Goal: Complete application form

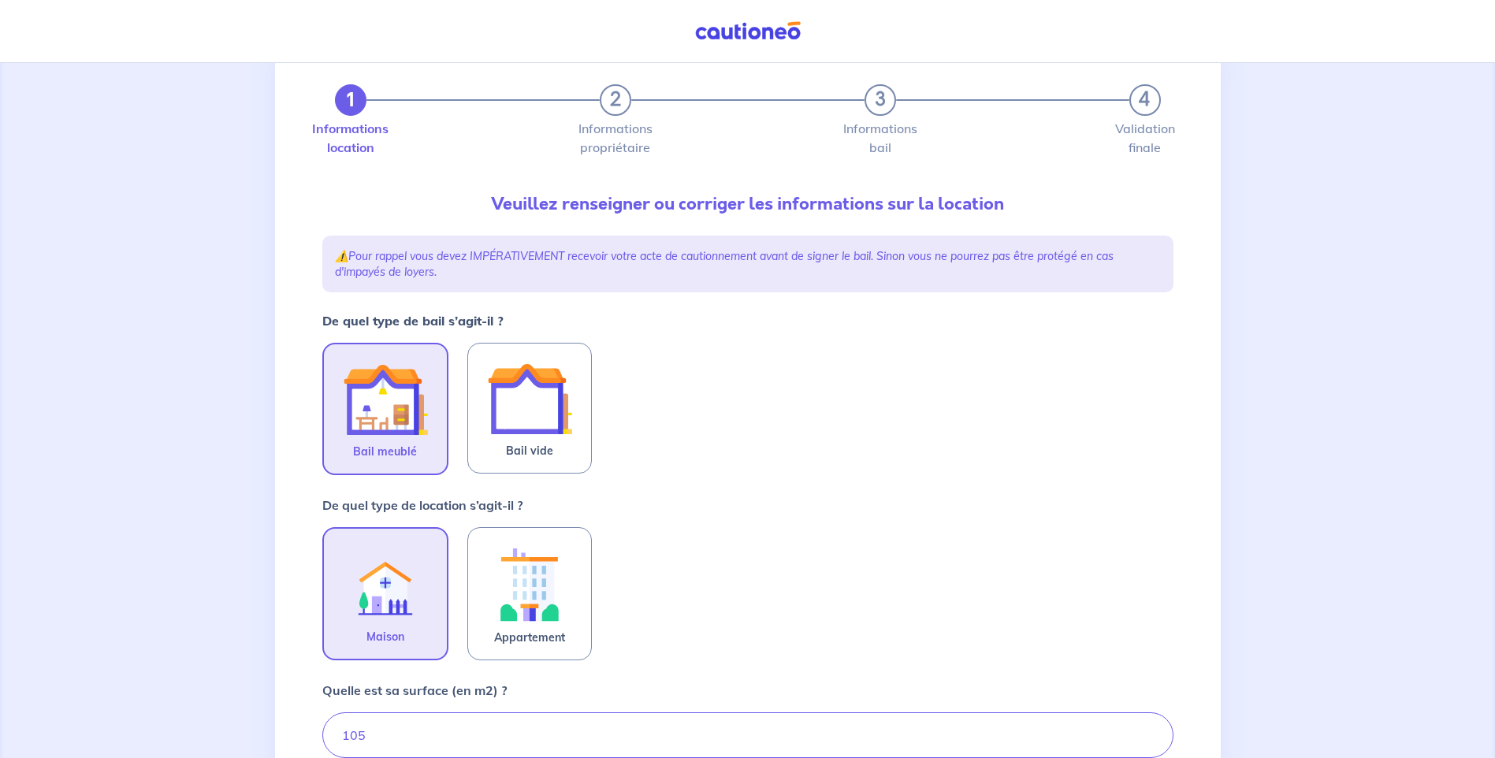
scroll to position [236, 0]
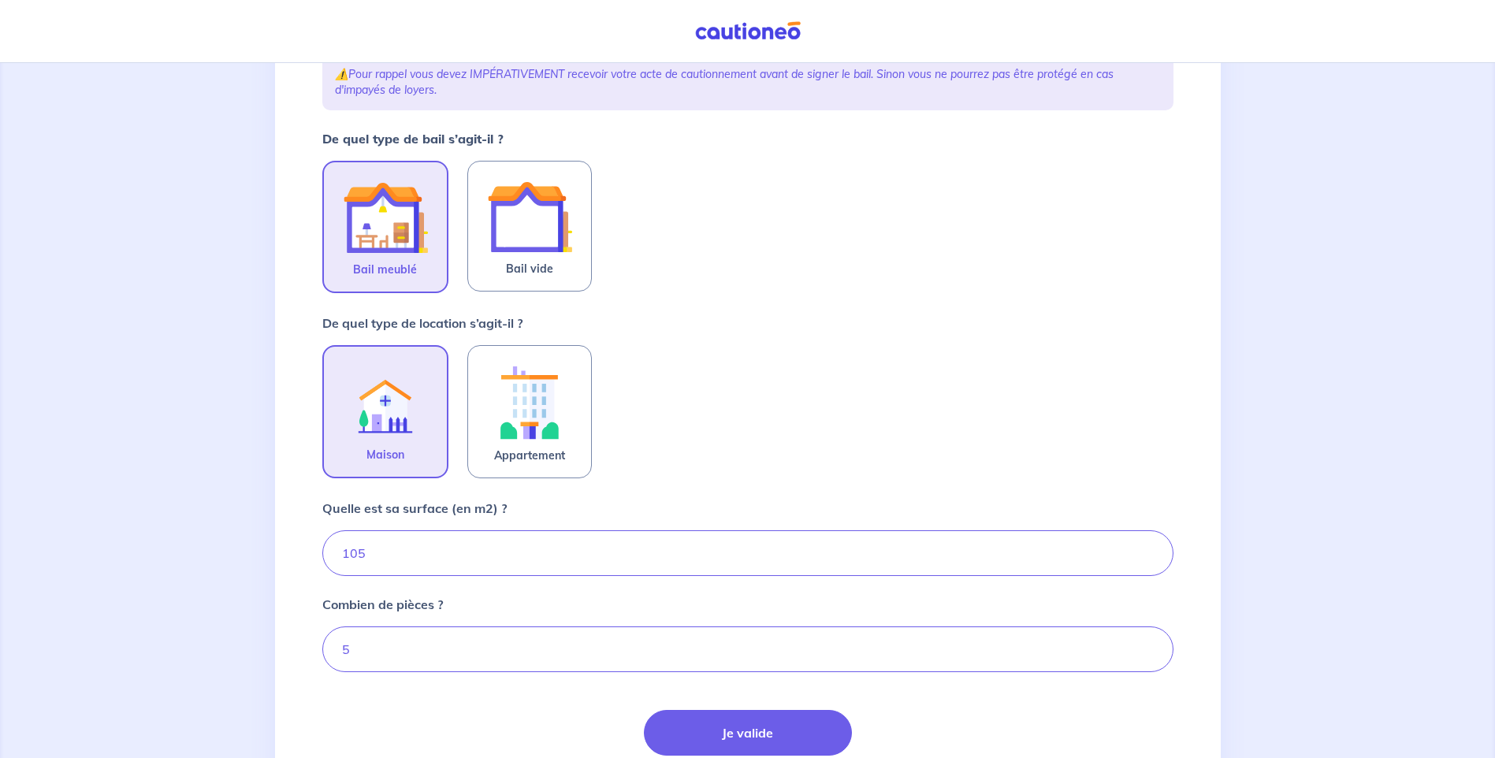
click at [374, 227] on img at bounding box center [385, 217] width 85 height 85
click at [0, 0] on input "Bail meublé" at bounding box center [0, 0] width 0 height 0
click at [356, 557] on input "105" at bounding box center [747, 554] width 851 height 46
type input "115"
click at [740, 742] on button "Je valide" at bounding box center [748, 733] width 208 height 46
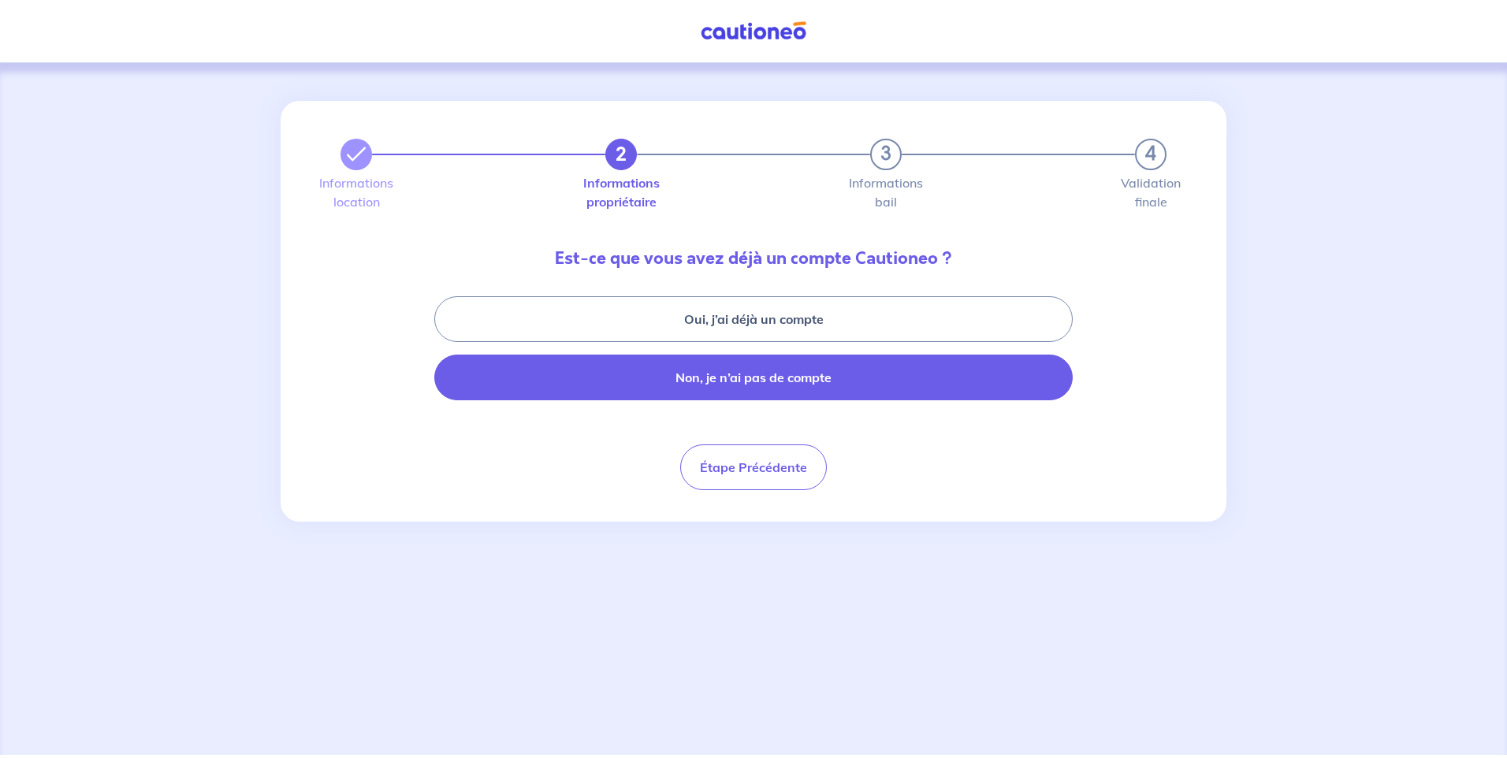
click at [754, 382] on button "Non, je n’ai pas de compte" at bounding box center [753, 378] width 639 height 46
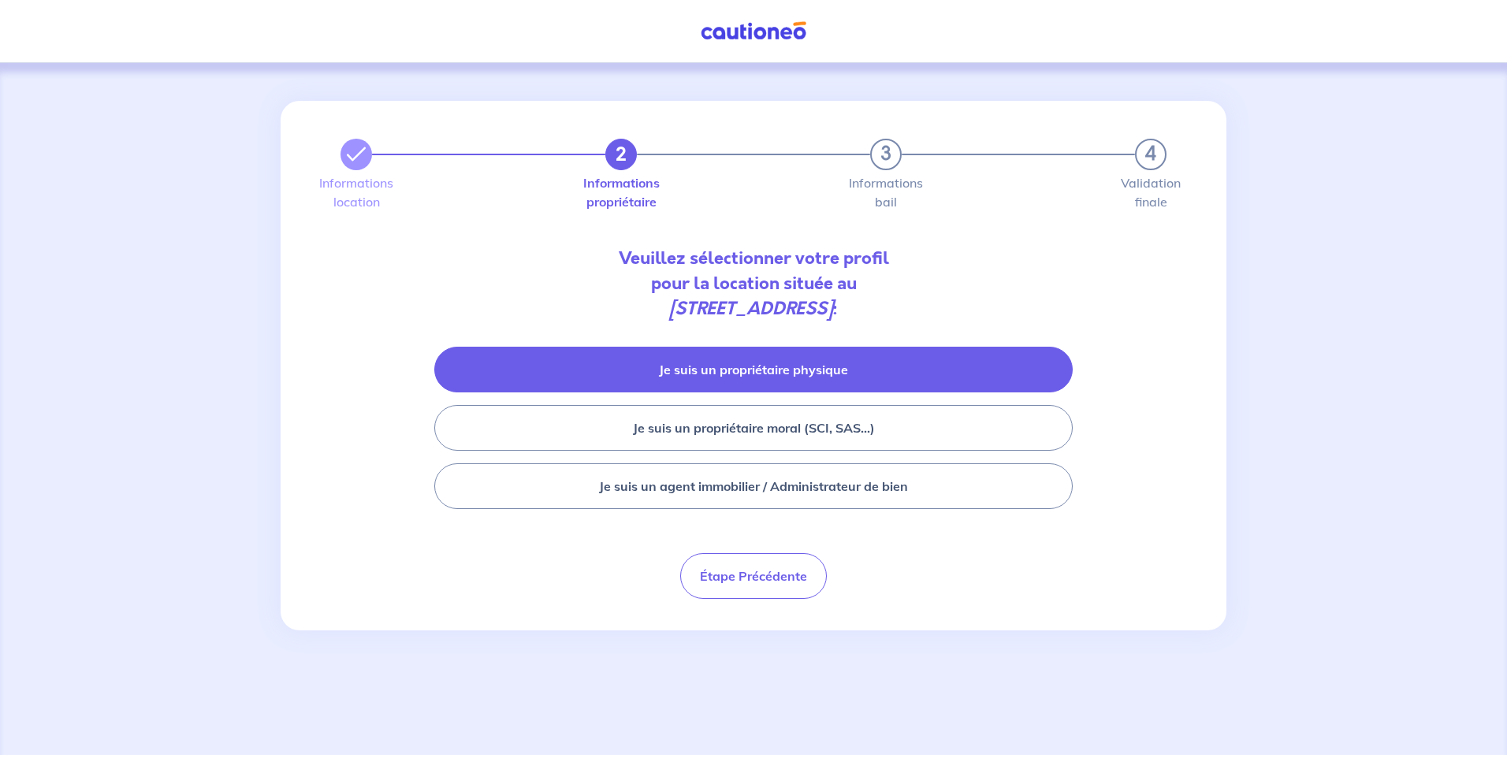
click at [725, 374] on button "Je suis un propriétaire physique" at bounding box center [753, 370] width 639 height 46
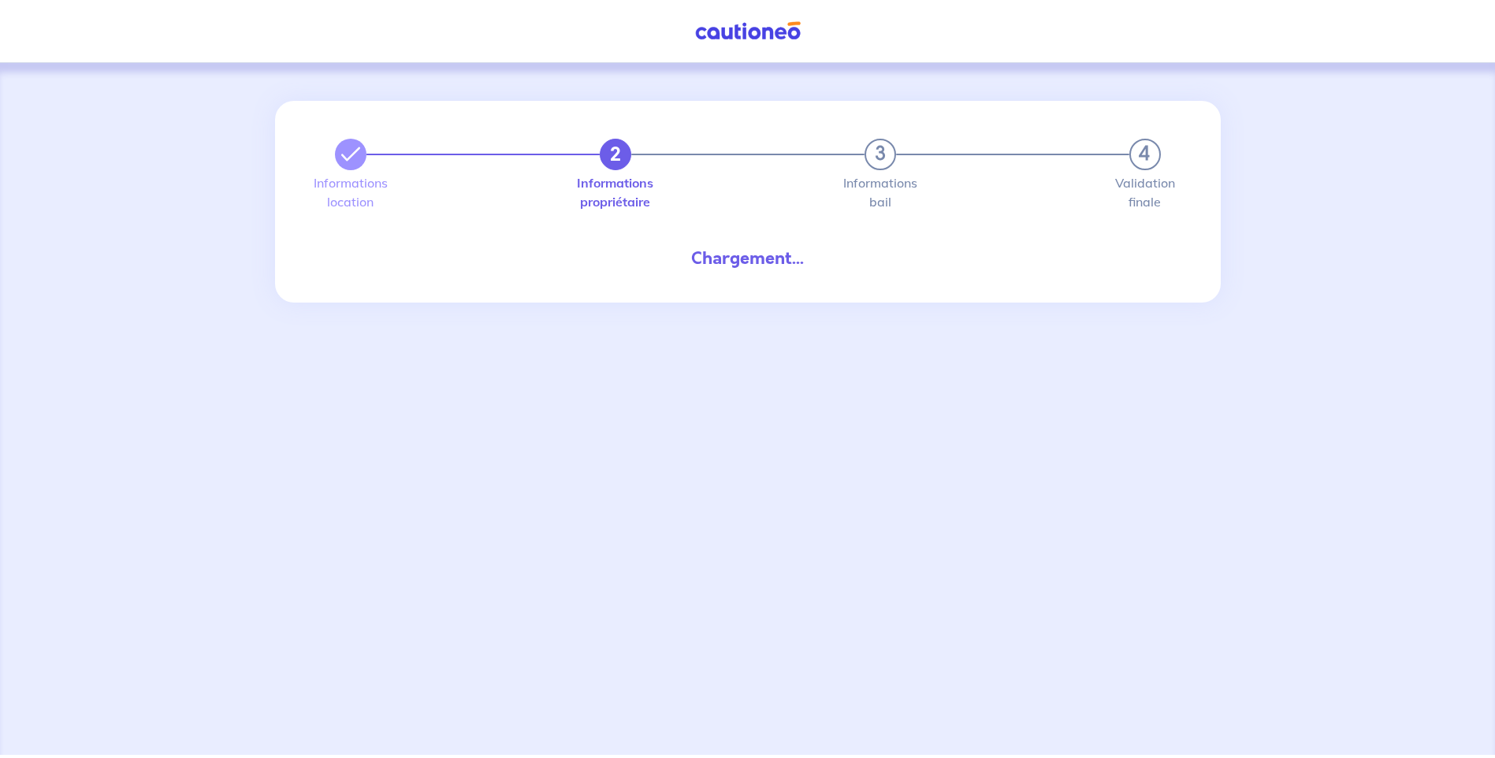
select select "FR"
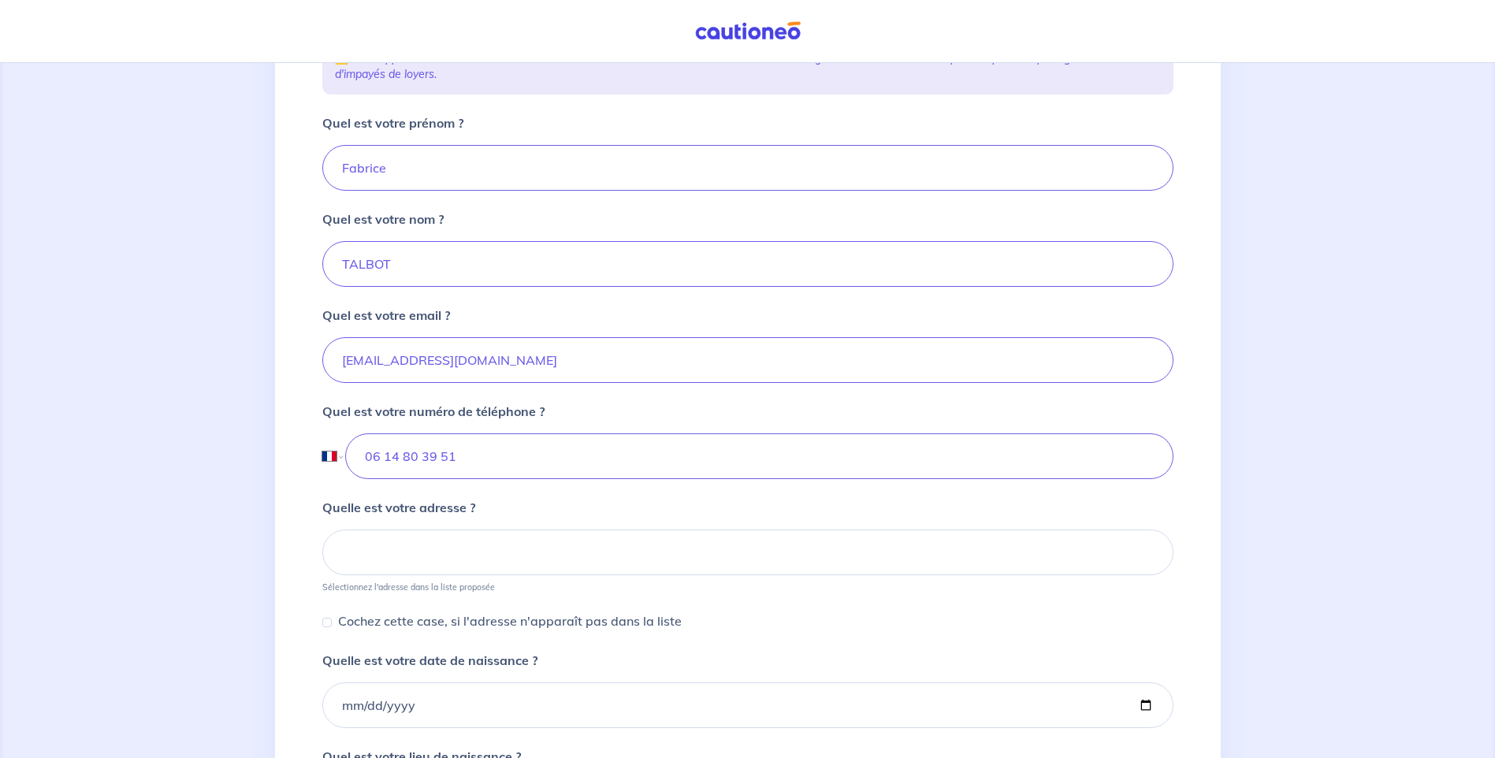
scroll to position [315, 0]
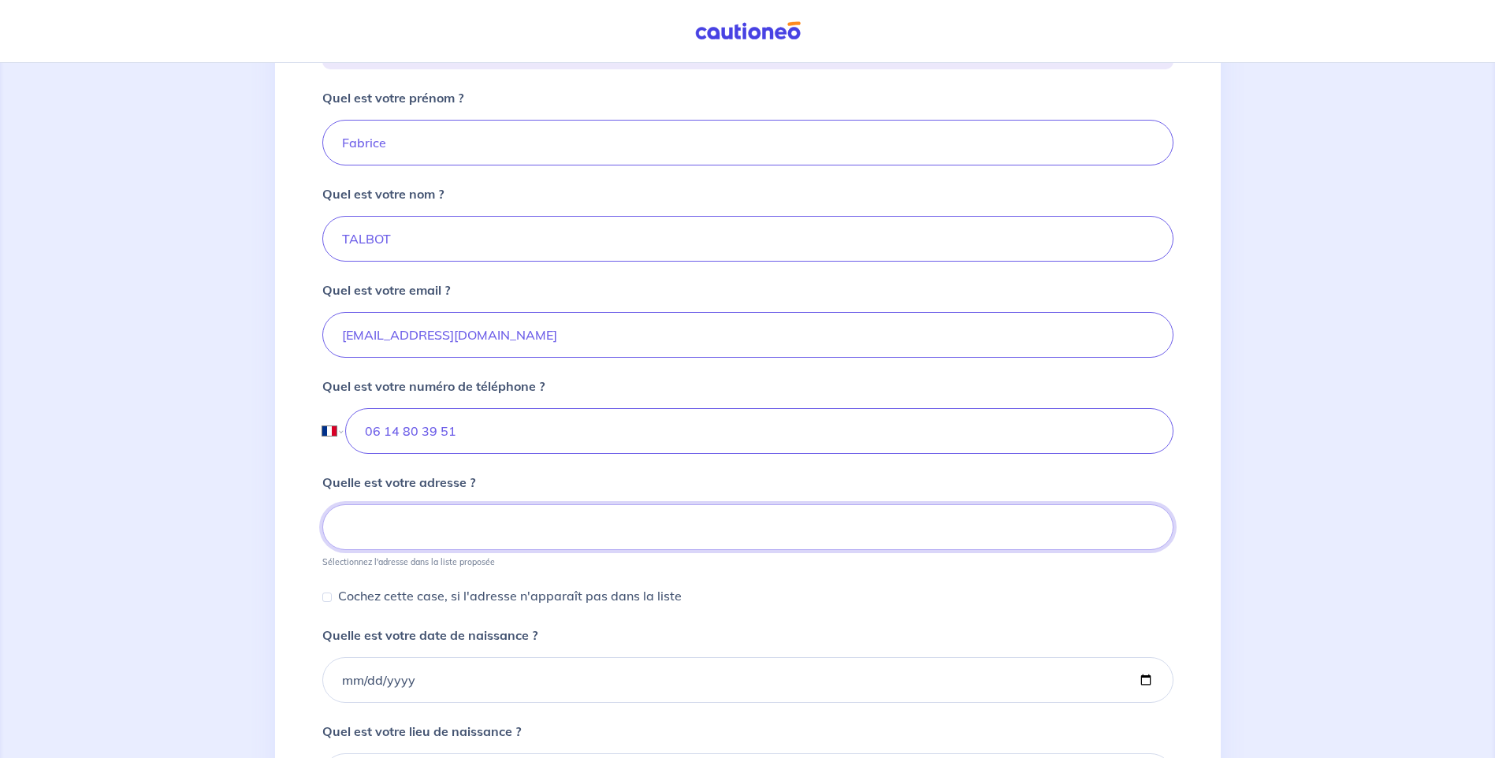
click at [430, 520] on input at bounding box center [747, 527] width 851 height 46
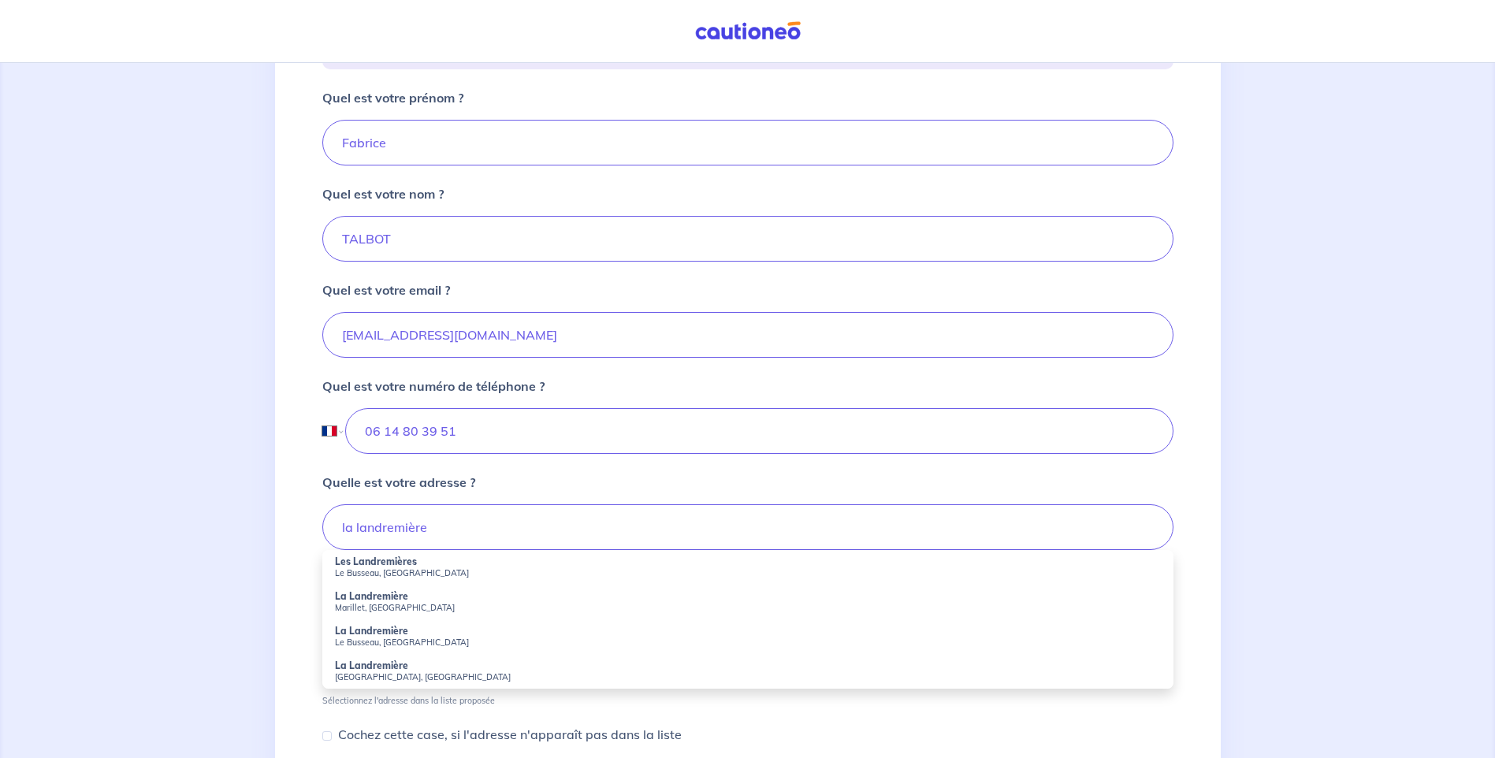
click at [360, 568] on small "Le Busseau, France" at bounding box center [748, 573] width 826 height 11
type input "Les Landremières, Le Busseau, France"
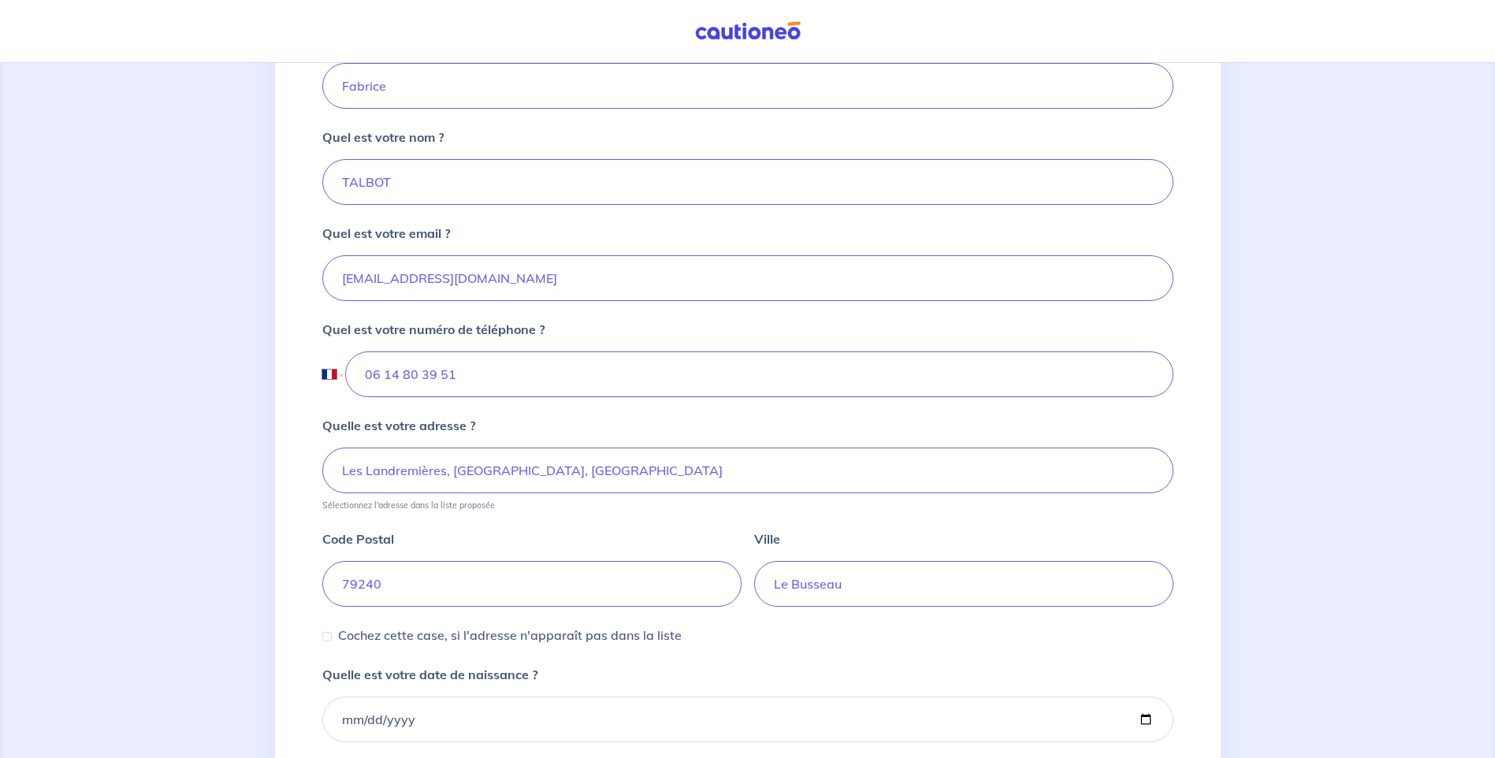
scroll to position [552, 0]
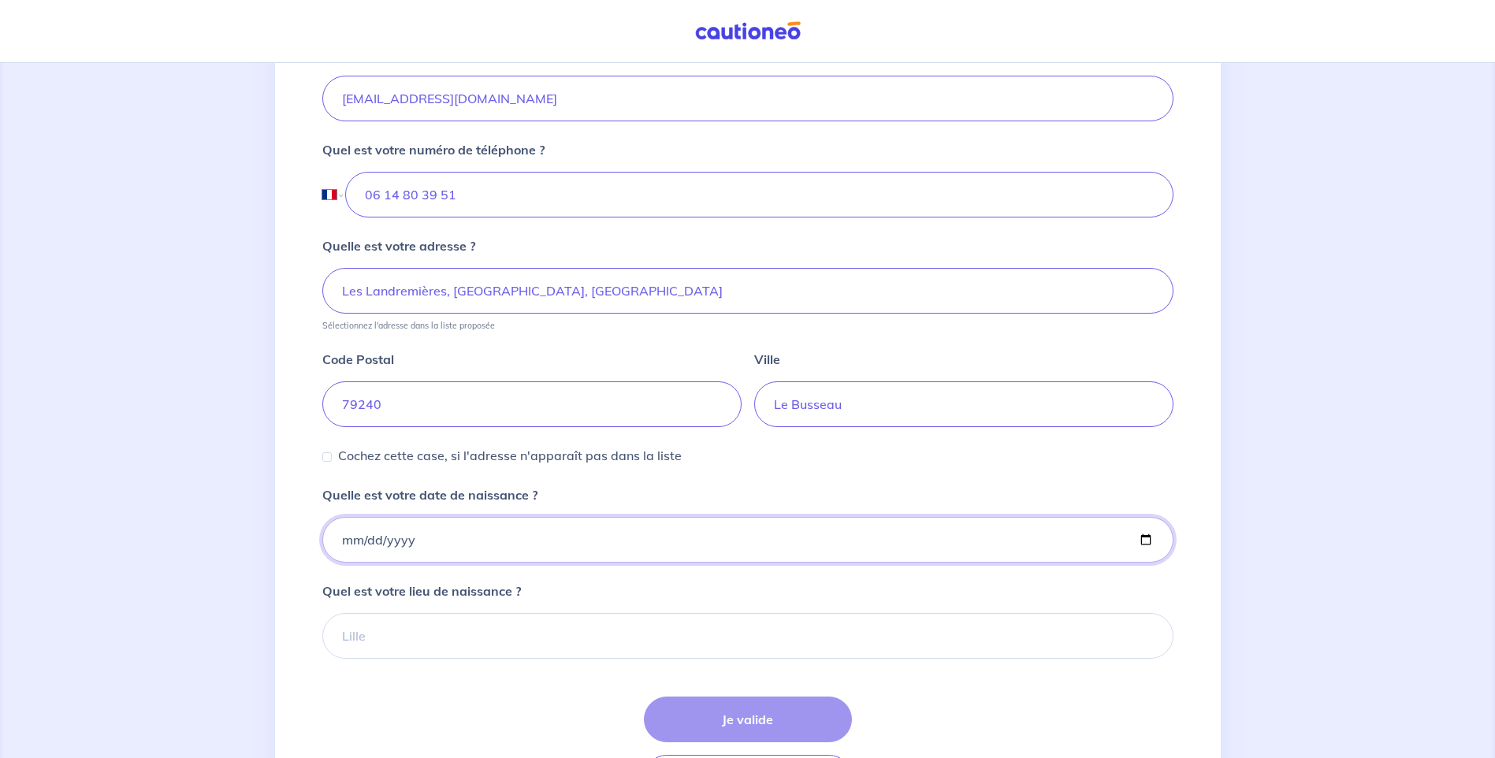
click at [348, 548] on input "Quelle est votre date de naissance ?" at bounding box center [747, 540] width 851 height 46
type input "1976-04-12"
click at [396, 641] on input "Quel est votre lieu de naissance ?" at bounding box center [747, 636] width 851 height 46
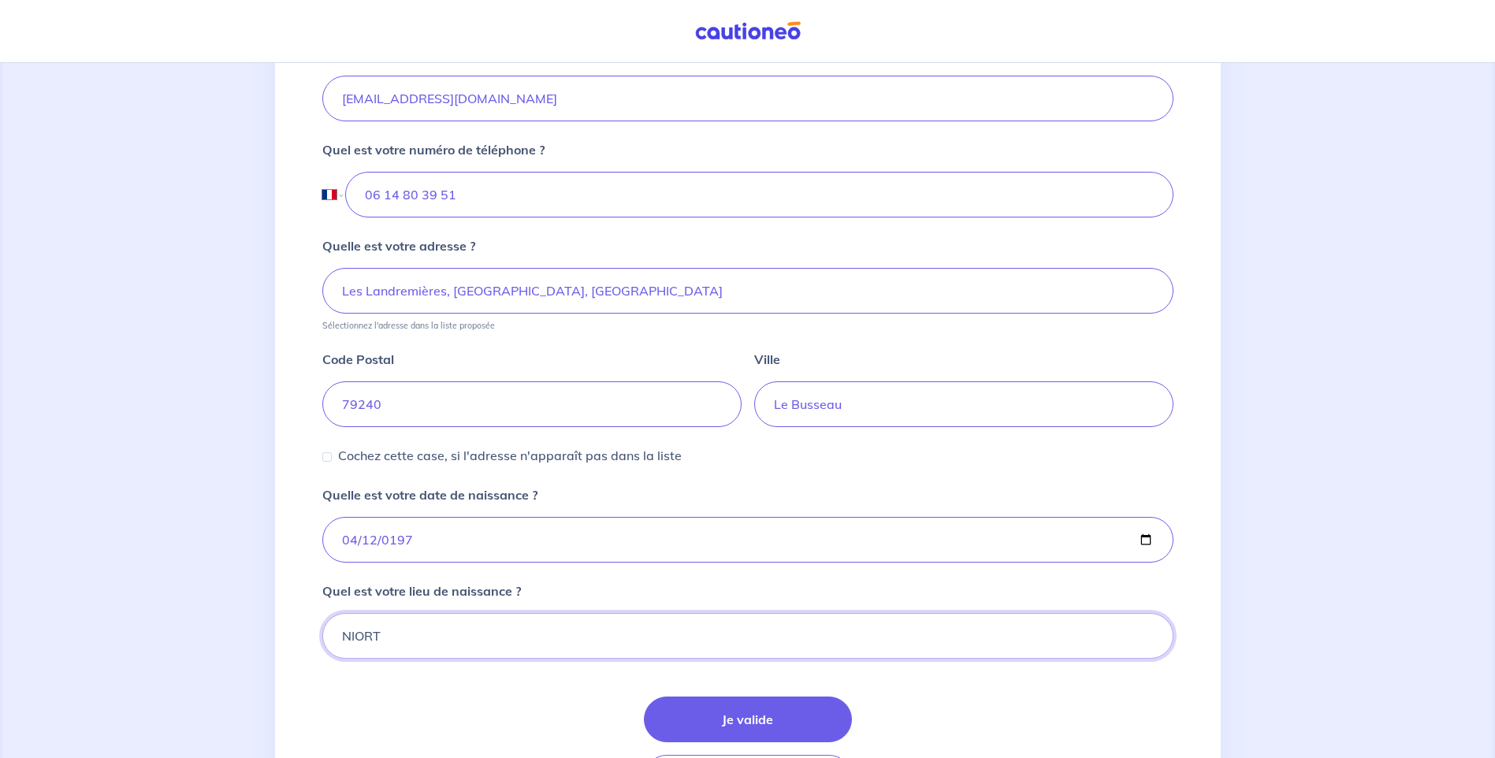
type input "NIORT"
click at [417, 542] on input "1976-04-12" at bounding box center [747, 540] width 851 height 46
click at [408, 544] on input "1976-04-12" at bounding box center [747, 540] width 851 height 46
type input "1975-04-12"
click at [485, 705] on div "Je valide Étape Précédente" at bounding box center [747, 749] width 851 height 104
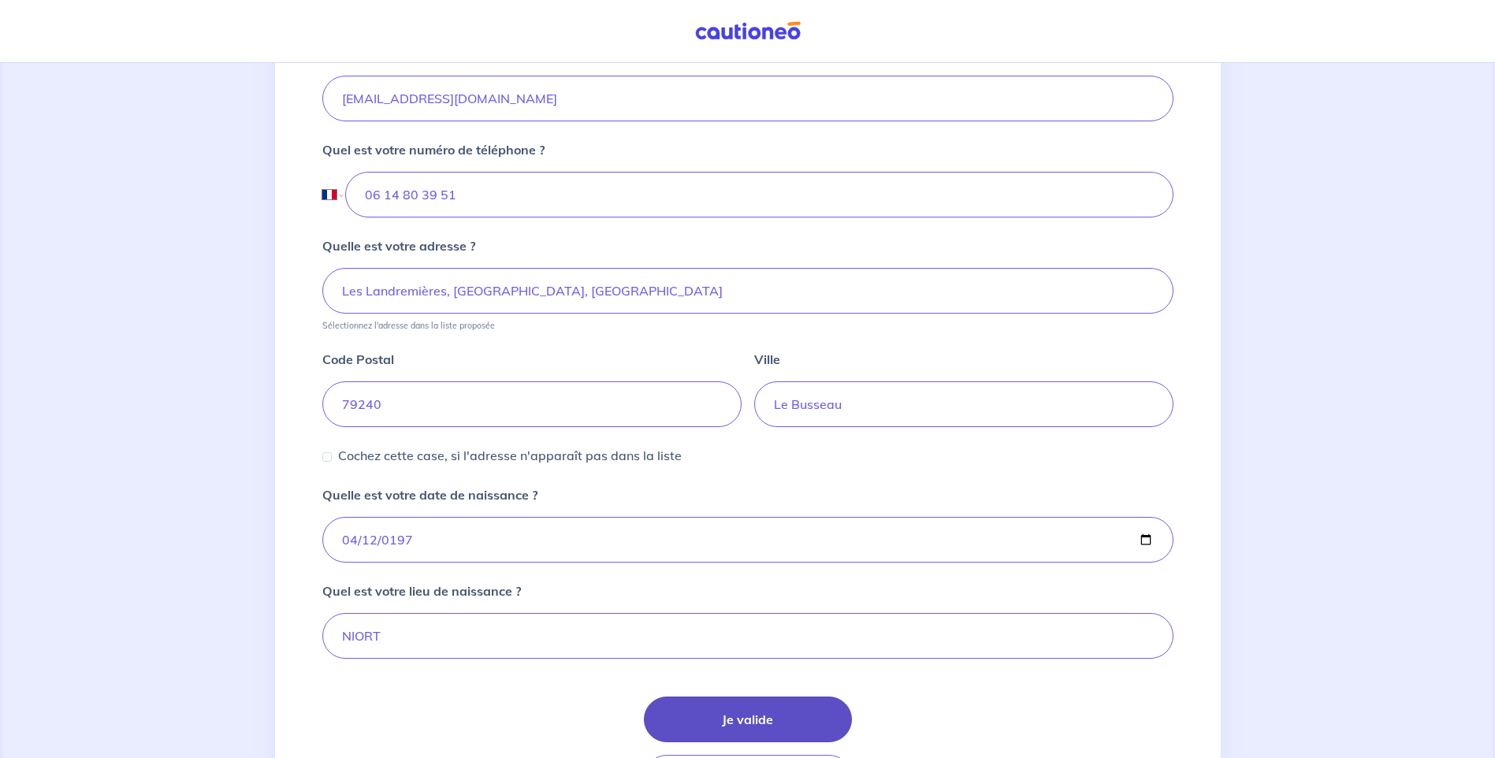
click at [743, 720] on button "Je valide" at bounding box center [748, 720] width 208 height 46
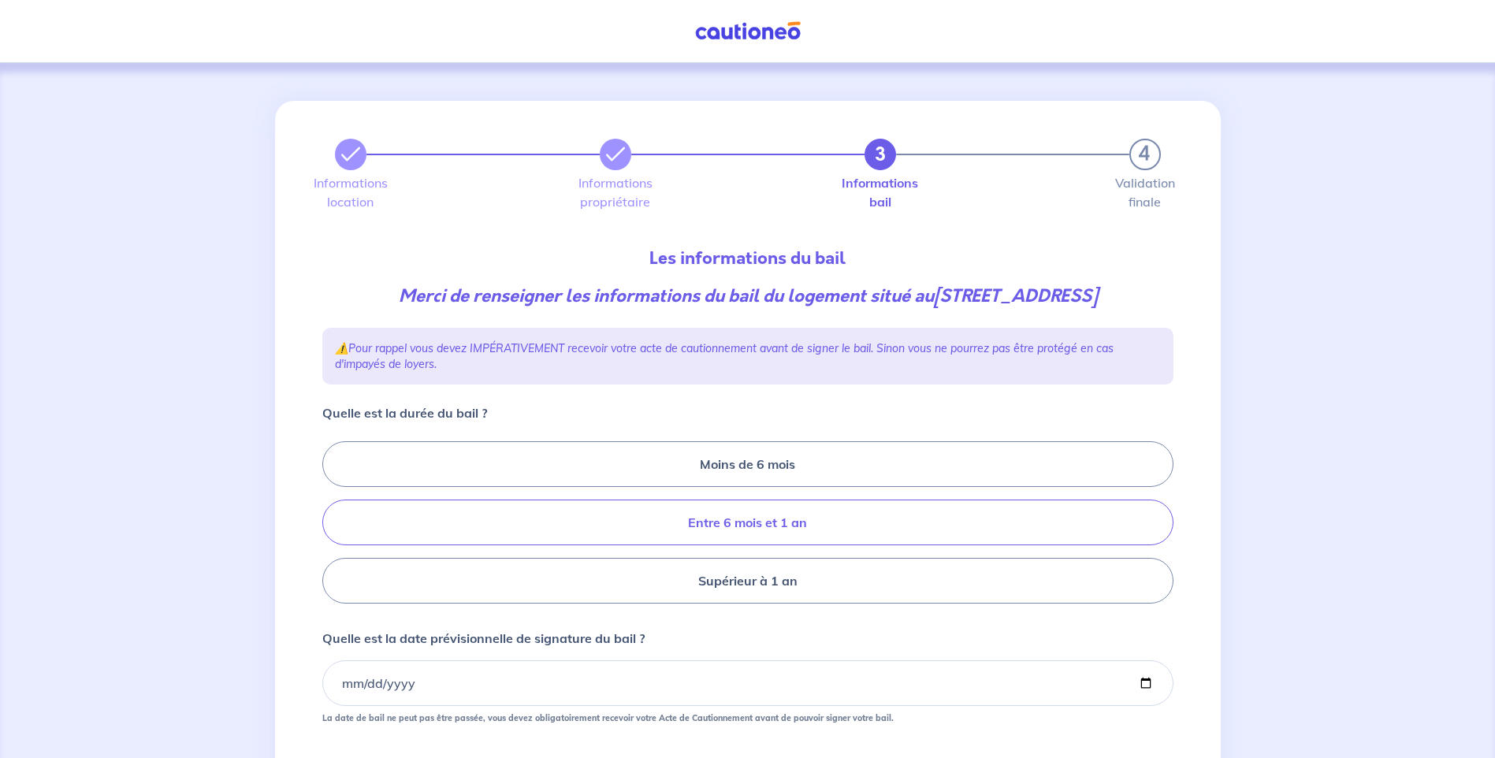
click at [683, 545] on label "Entre 6 mois et 1 an" at bounding box center [747, 523] width 851 height 46
click at [333, 528] on input "Entre 6 mois et 1 an" at bounding box center [327, 523] width 10 height 10
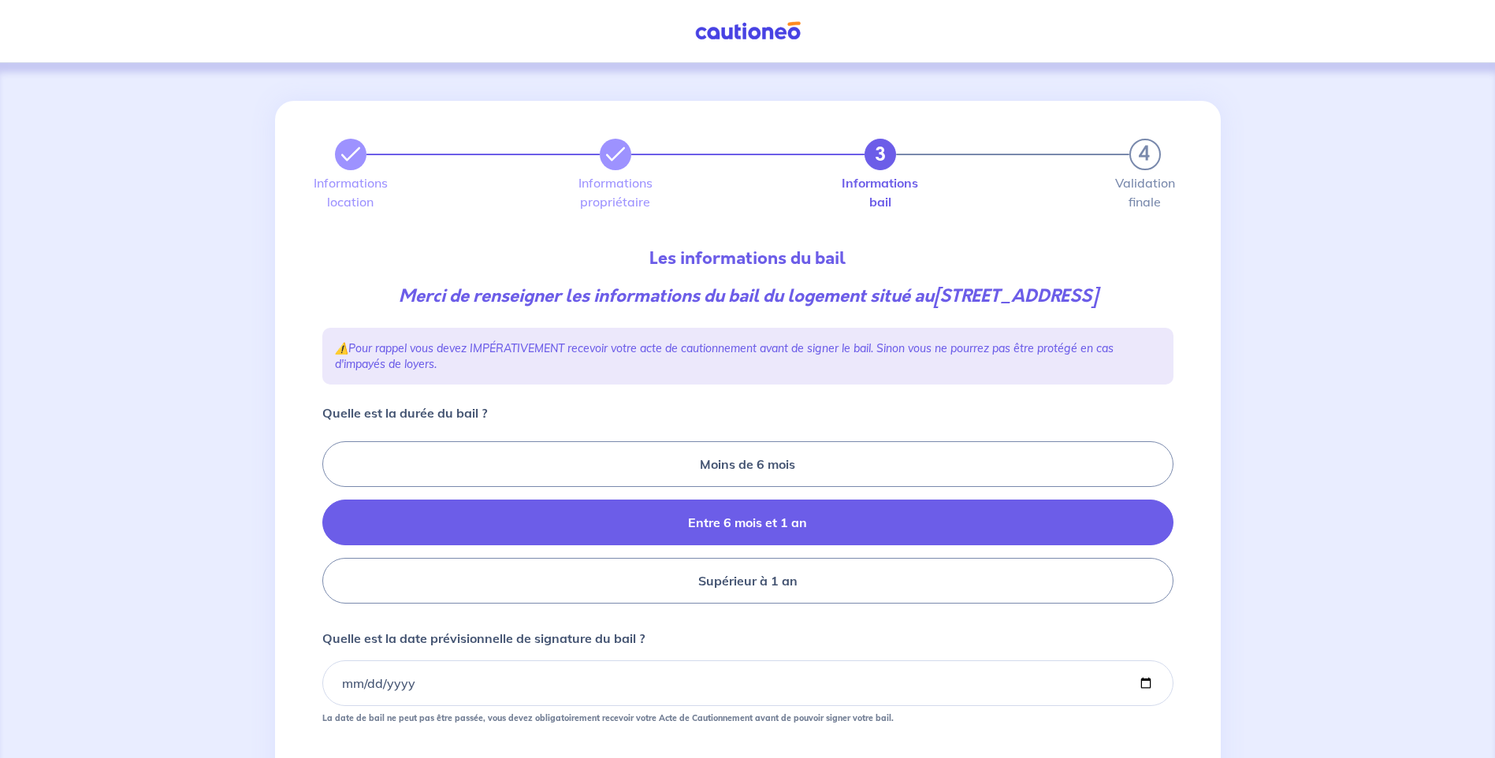
radio input "true"
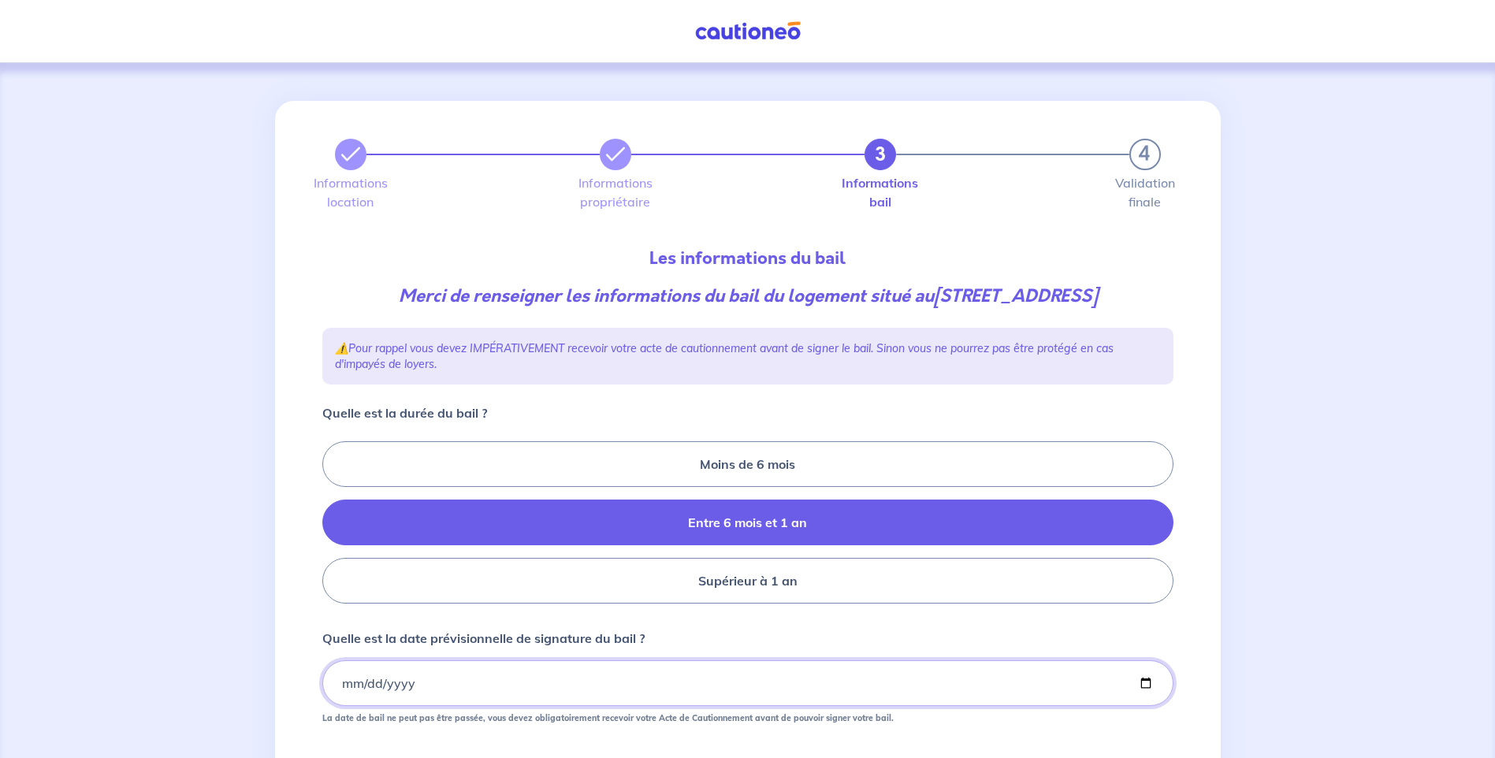
click at [348, 706] on input "Quelle est la date prévisionnelle de signature du bail ?" at bounding box center [747, 684] width 851 height 46
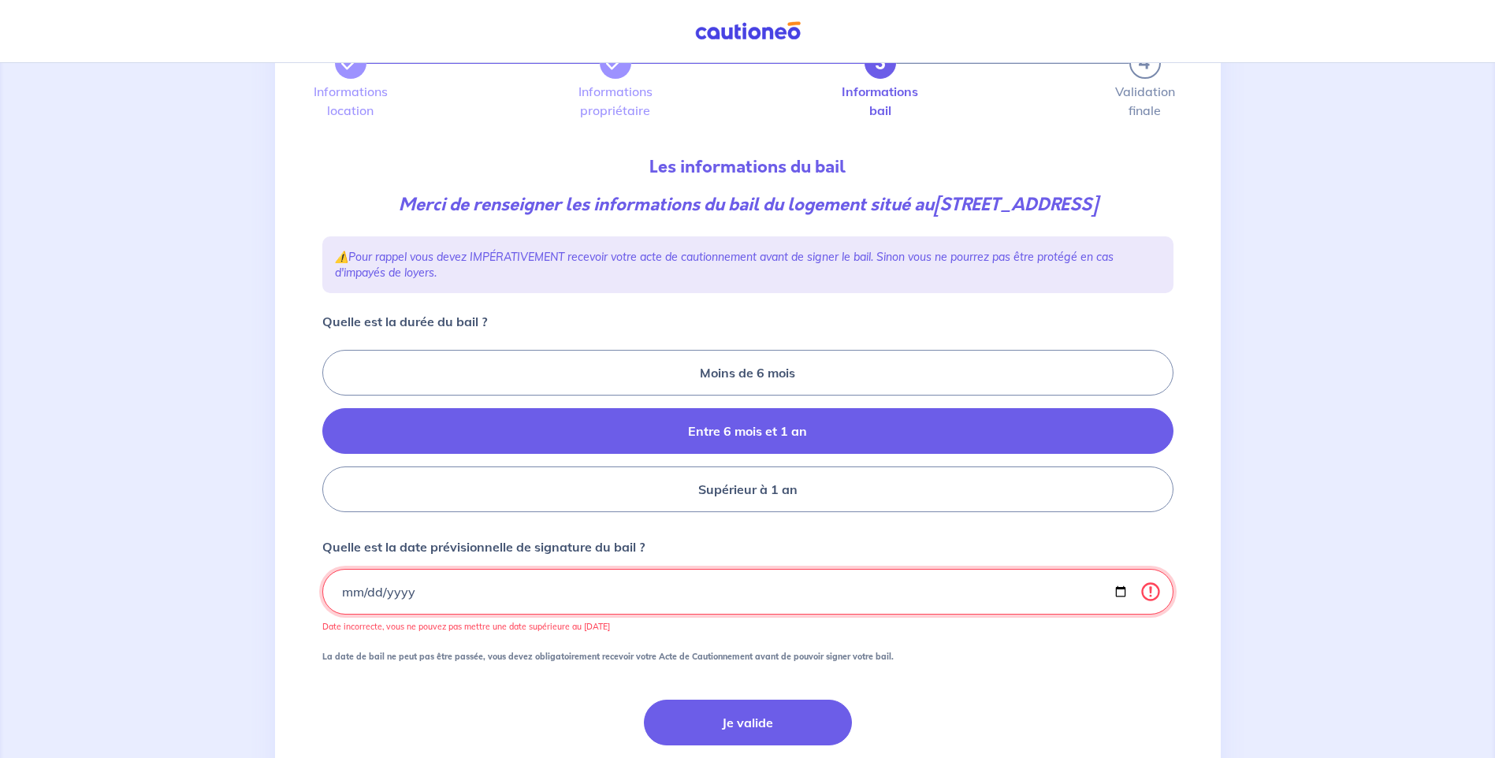
scroll to position [232, 0]
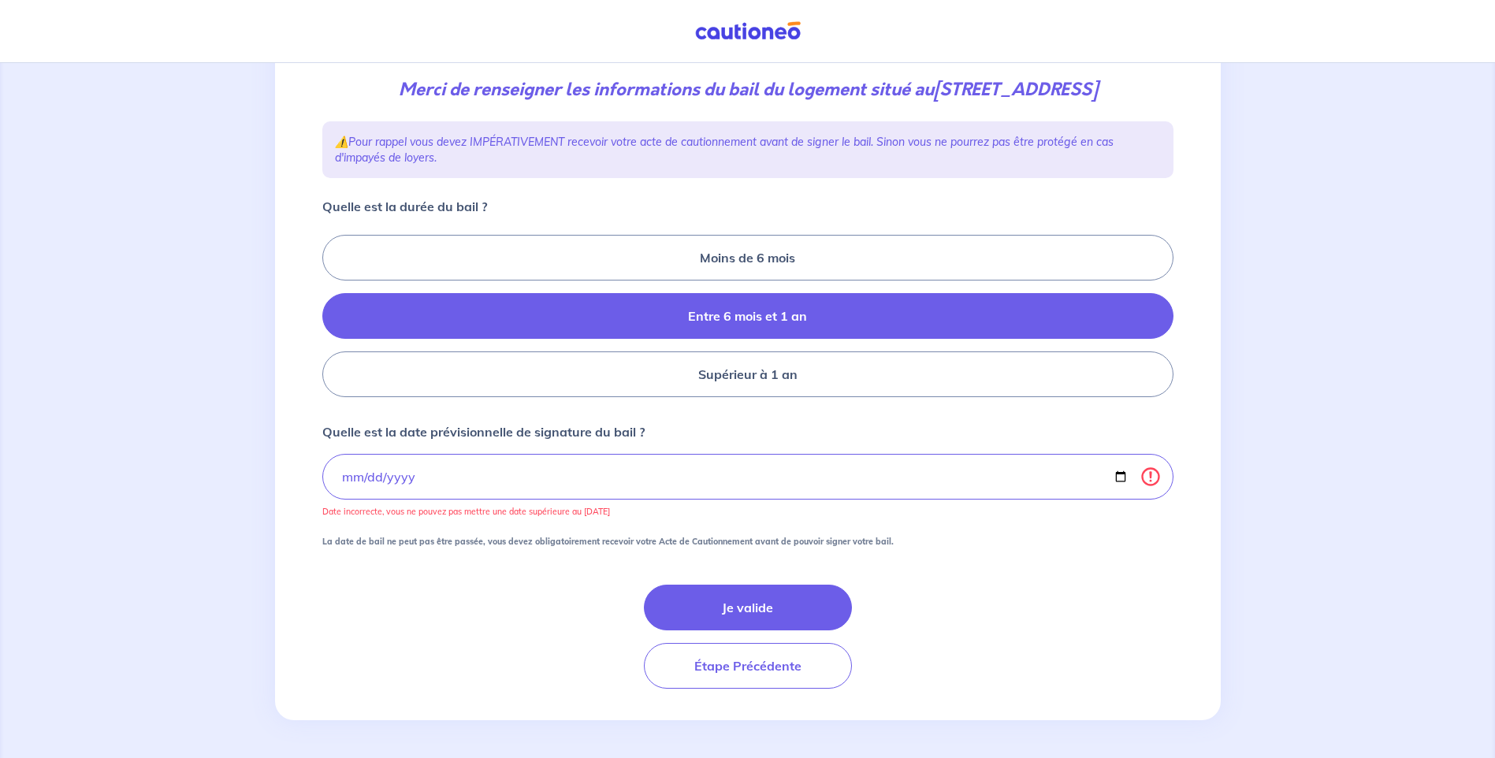
click at [1005, 642] on div "Je valide Étape Précédente" at bounding box center [747, 637] width 851 height 104
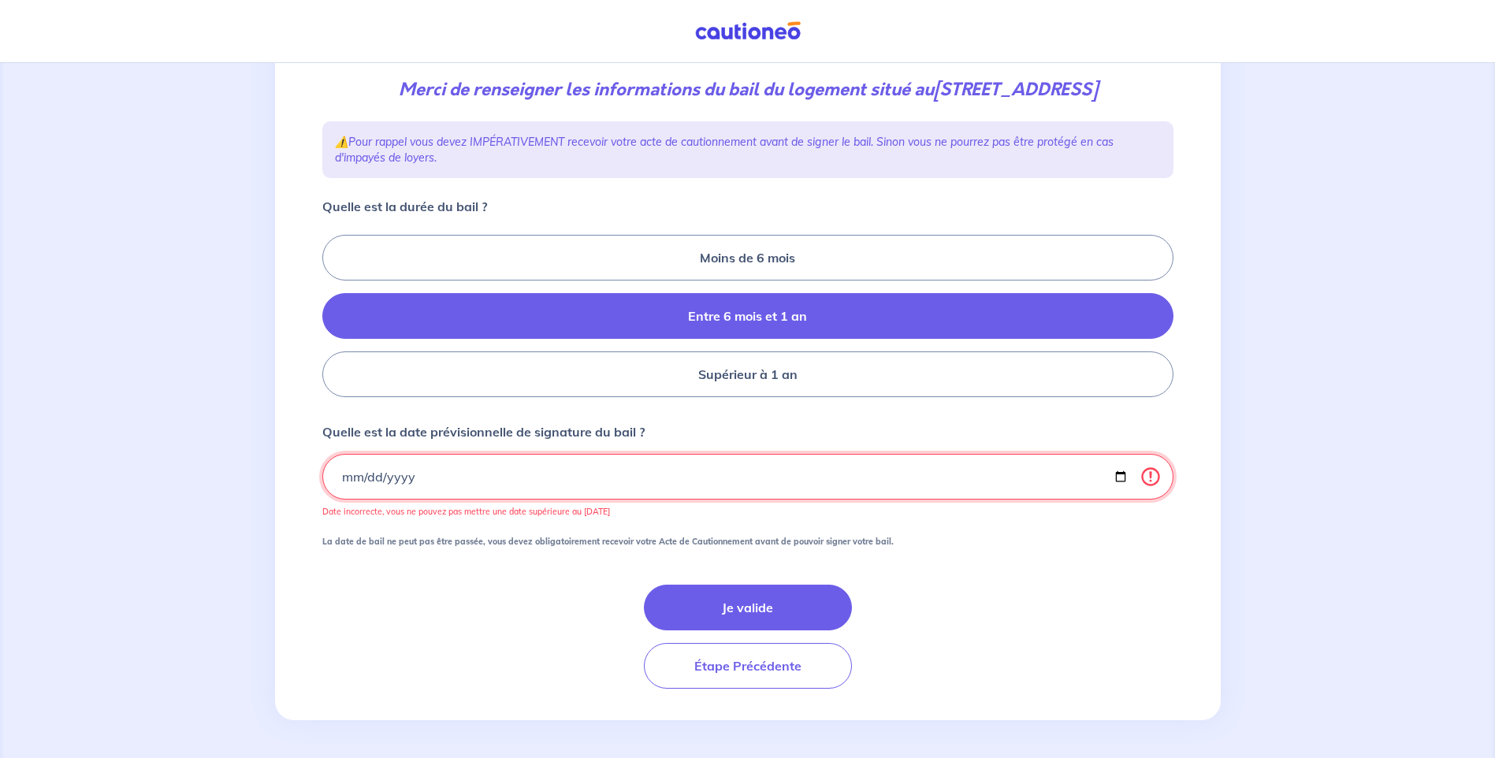
click at [411, 479] on input "2026-10-15" at bounding box center [747, 477] width 851 height 46
click at [410, 482] on input "2026-10-15" at bounding box center [747, 477] width 851 height 46
click at [397, 482] on input "2026-10-15" at bounding box center [747, 477] width 851 height 46
type input "2025-10-15"
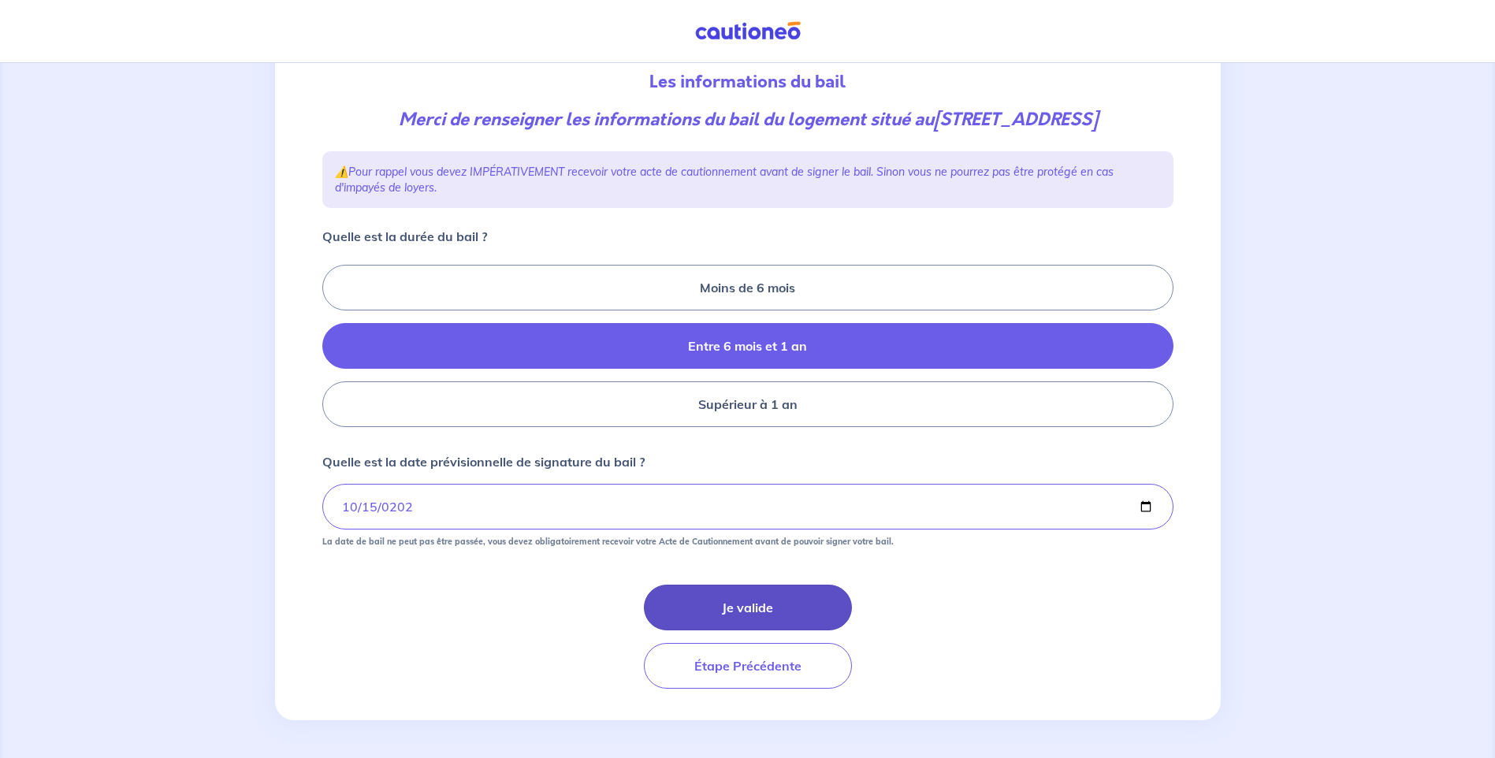
click at [745, 605] on button "Je valide" at bounding box center [748, 608] width 208 height 46
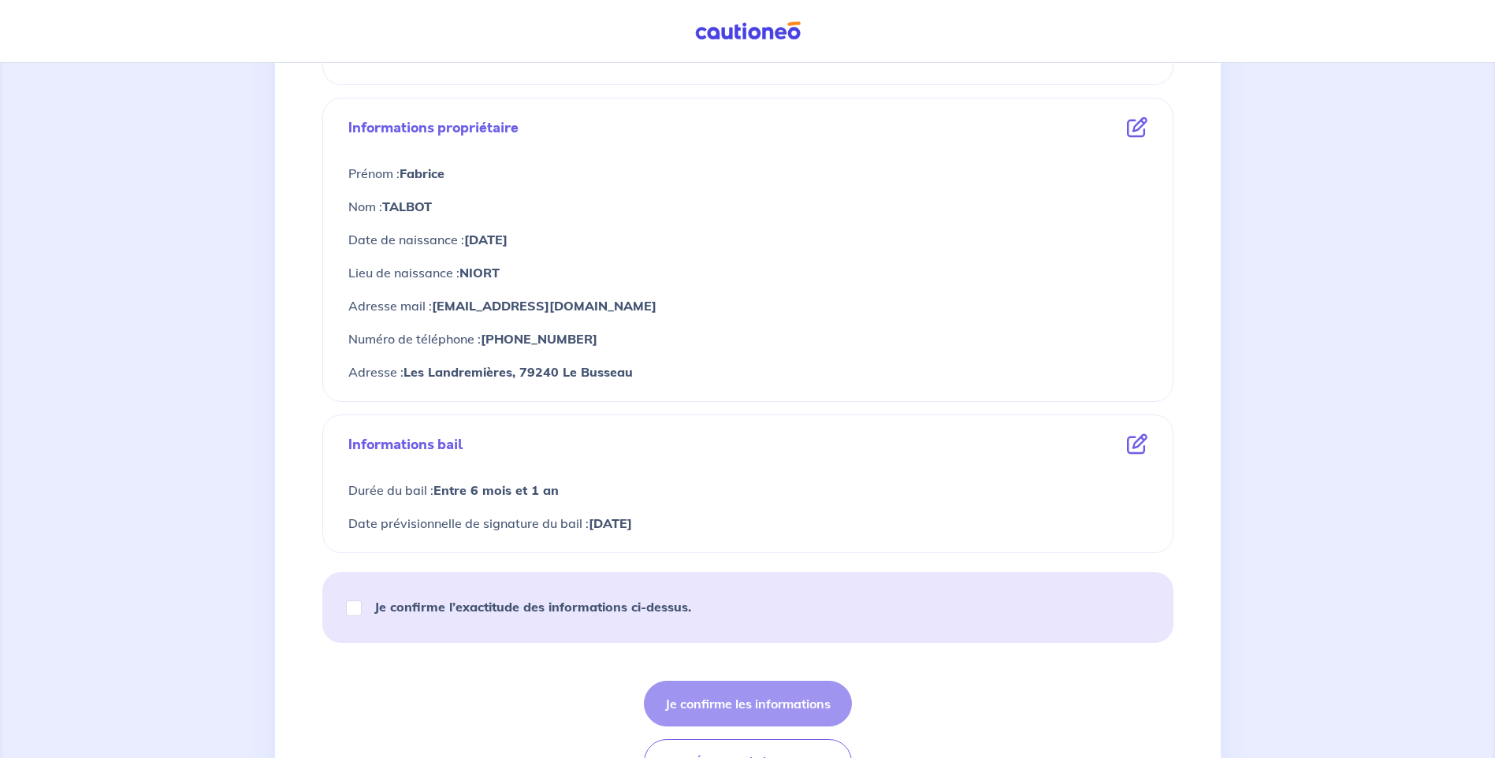
scroll to position [552, 0]
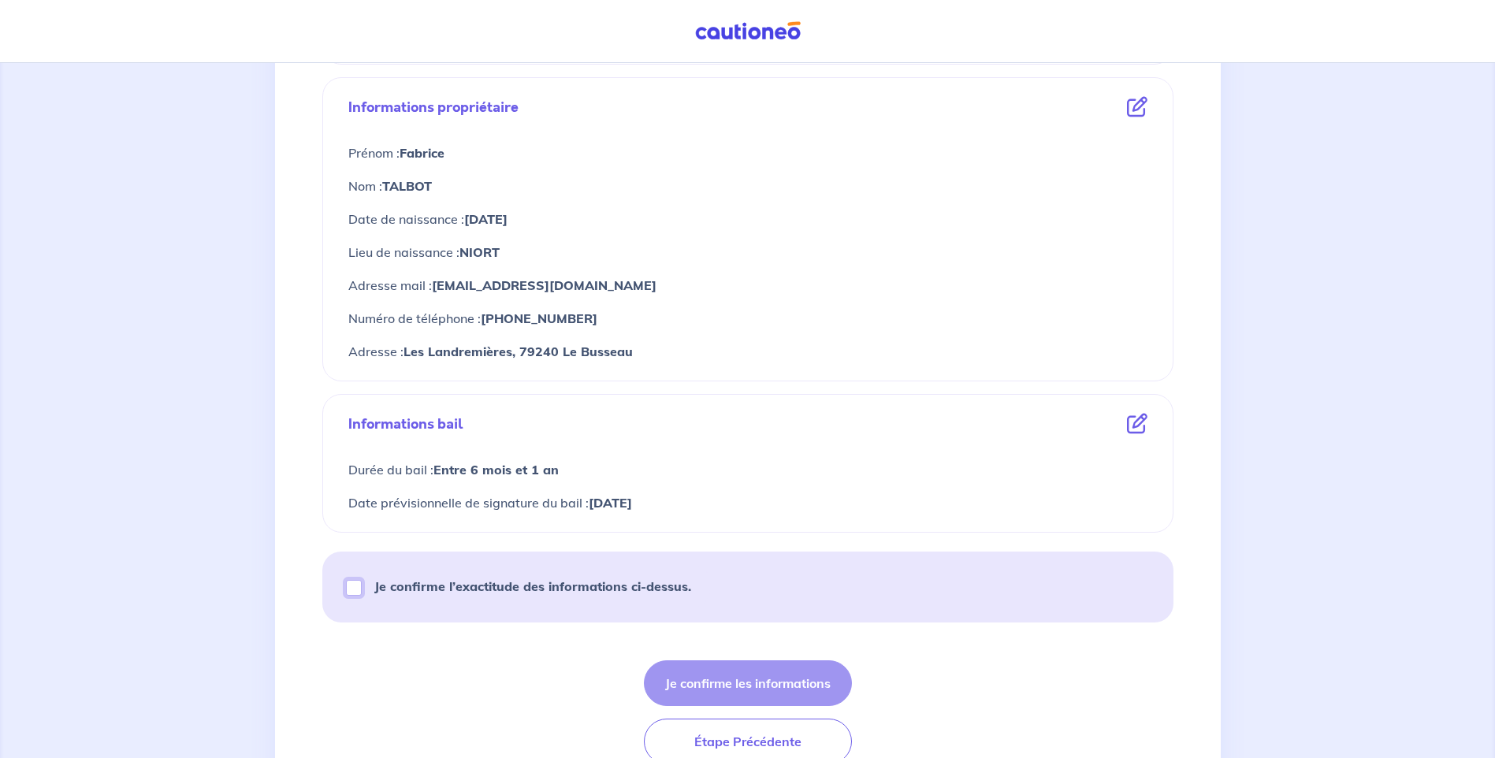
click at [358, 586] on input "Je confirme l’exactitude des informations ci-dessus." at bounding box center [354, 588] width 16 height 16
checkbox input "true"
click at [791, 681] on button "Je confirme les informations" at bounding box center [748, 684] width 208 height 46
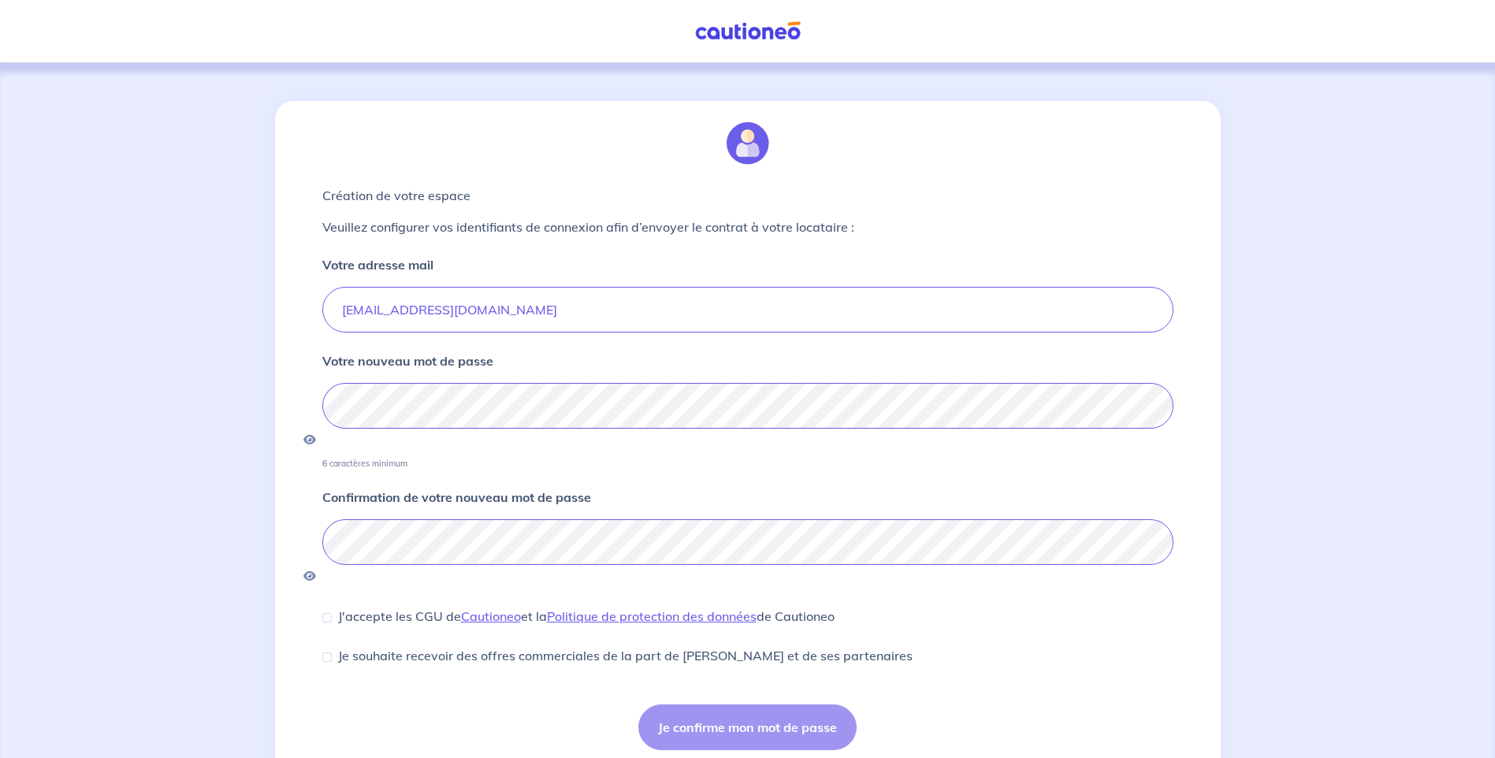
click at [333, 607] on div "J'accepte les CGU de Cautioneo et la Politique de protection des données de Cau…" at bounding box center [578, 616] width 512 height 19
click at [326, 607] on div "J'accepte les CGU de Cautioneo et la Politique de protection des données de Cau…" at bounding box center [578, 616] width 512 height 19
click at [329, 607] on div "J'accepte les CGU de Cautioneo et la Politique de protection des données de Cau…" at bounding box center [578, 616] width 512 height 19
click at [326, 613] on input "J'accepte les CGU de Cautioneo et la Politique de protection des données de Cau…" at bounding box center [326, 617] width 9 height 9
checkbox input "true"
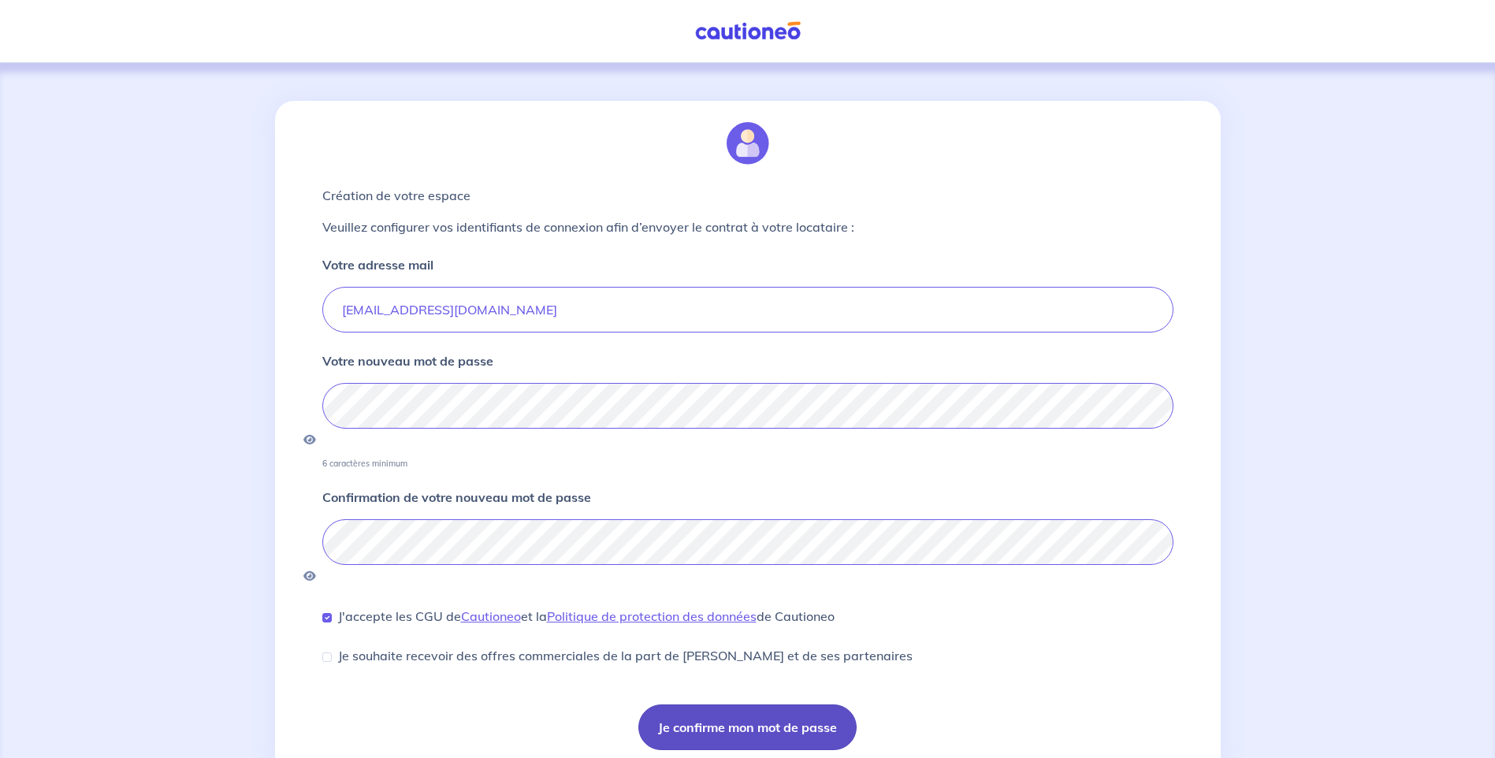
click at [777, 705] on button "Je confirme mon mot de passe" at bounding box center [748, 728] width 218 height 46
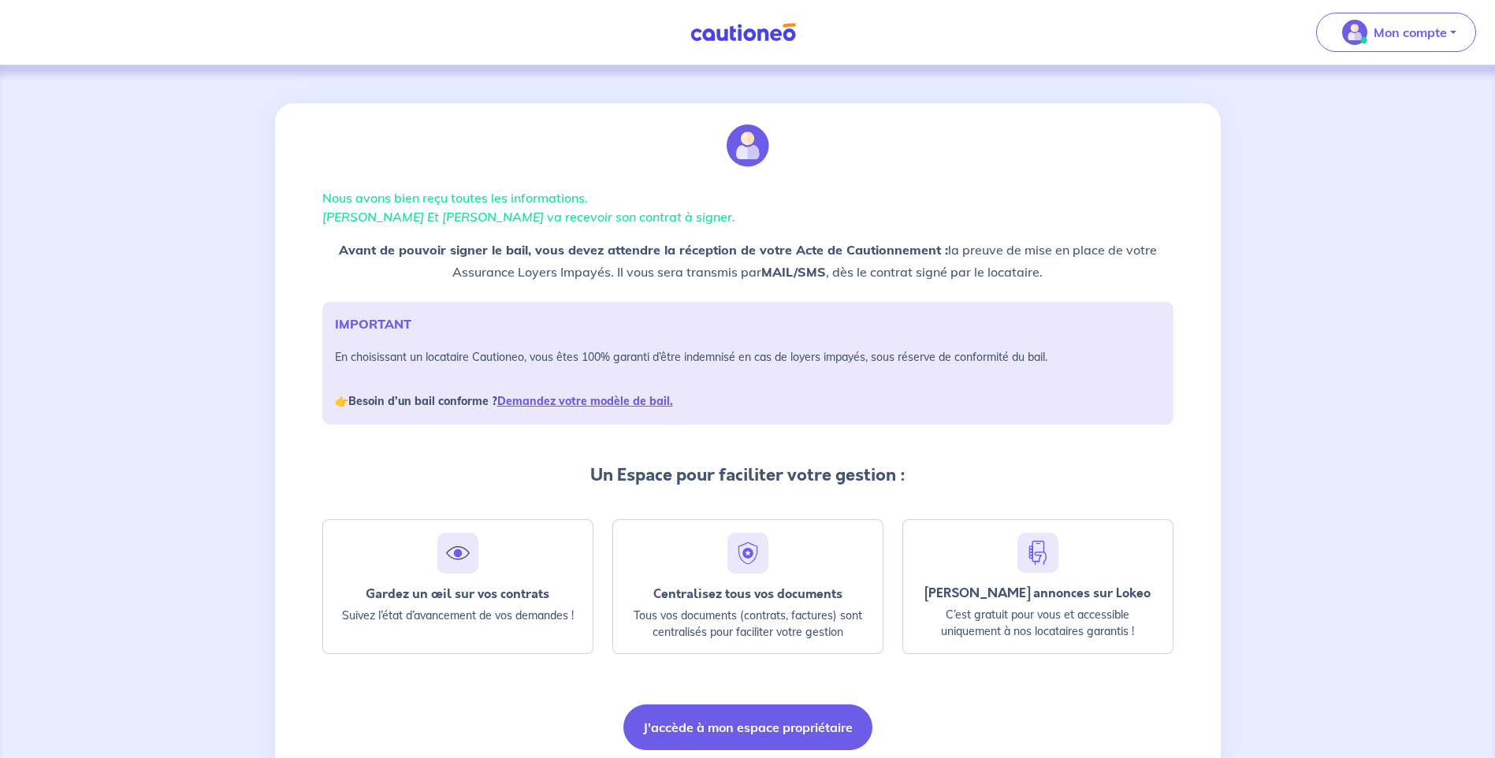
scroll to position [61, 0]
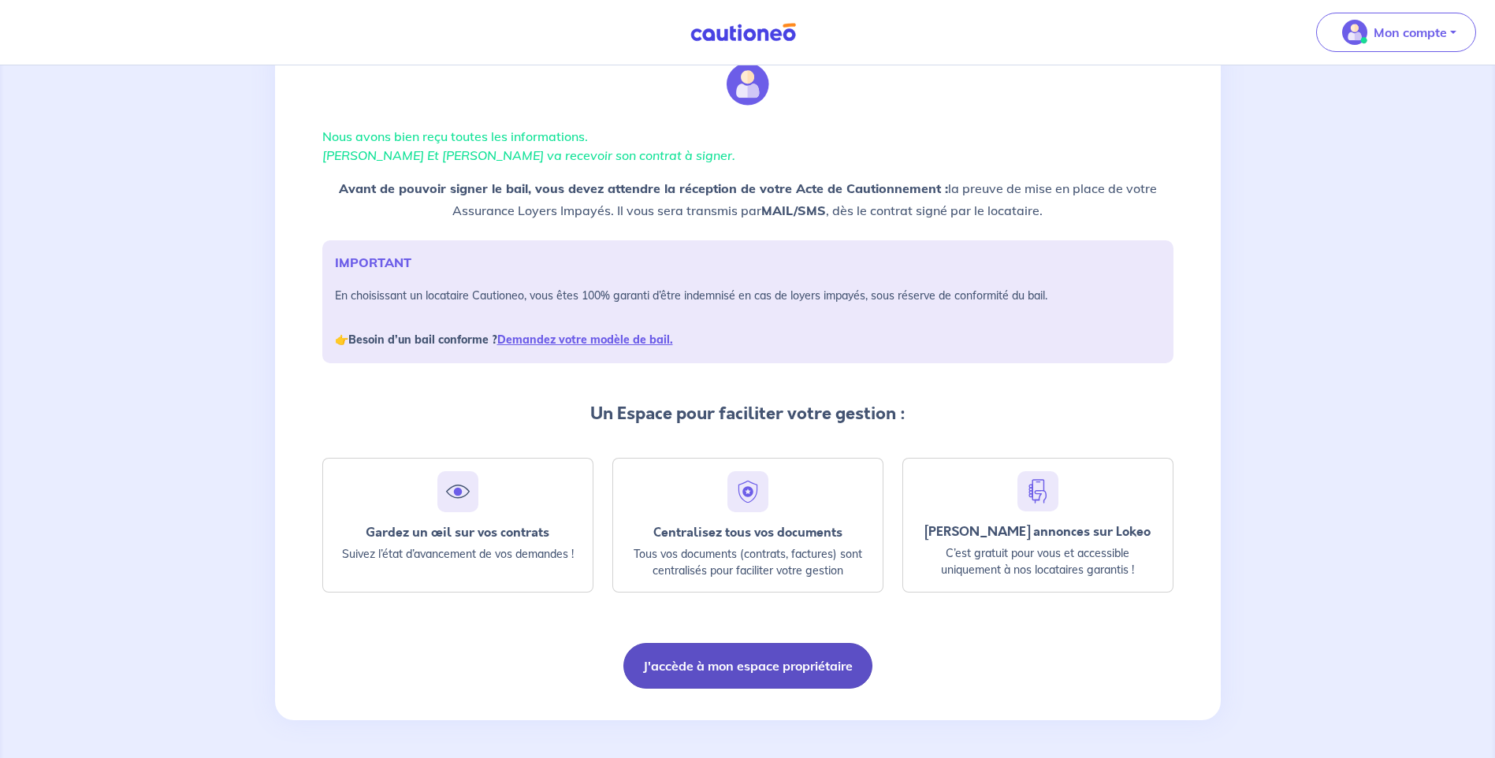
click at [779, 672] on button "J'accède à mon espace propriétaire" at bounding box center [748, 666] width 249 height 46
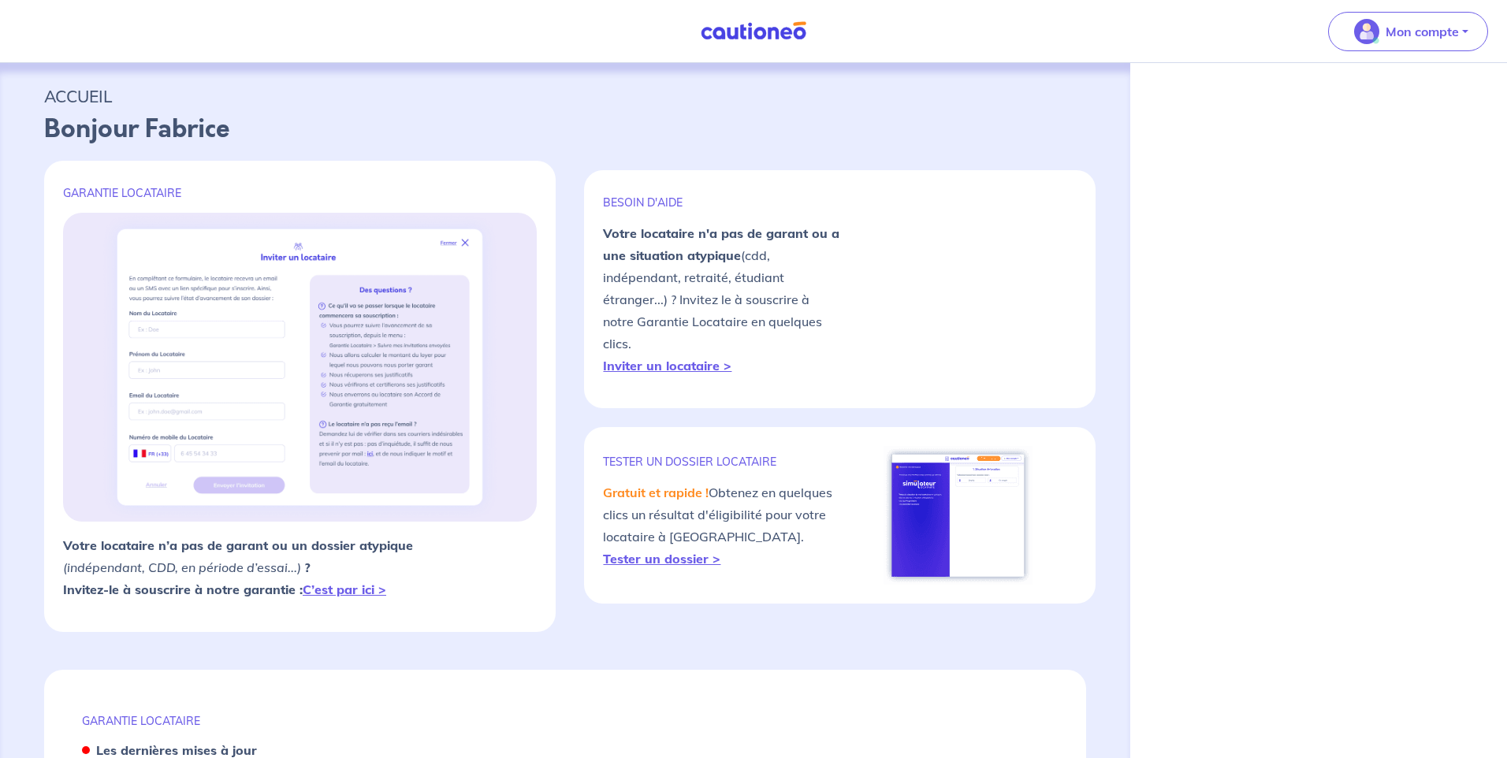
select select "FR"
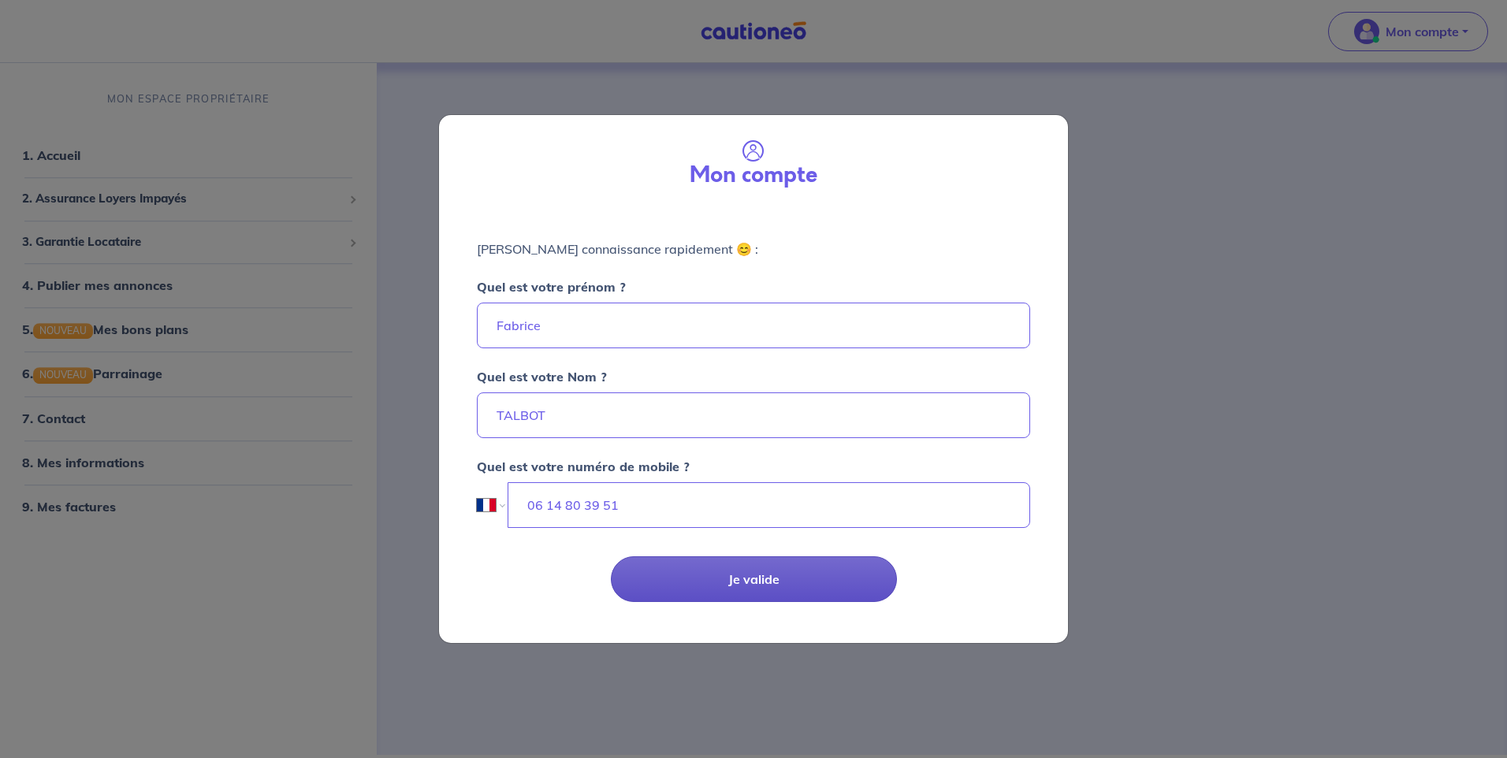
click at [758, 575] on button "Je valide" at bounding box center [754, 580] width 286 height 46
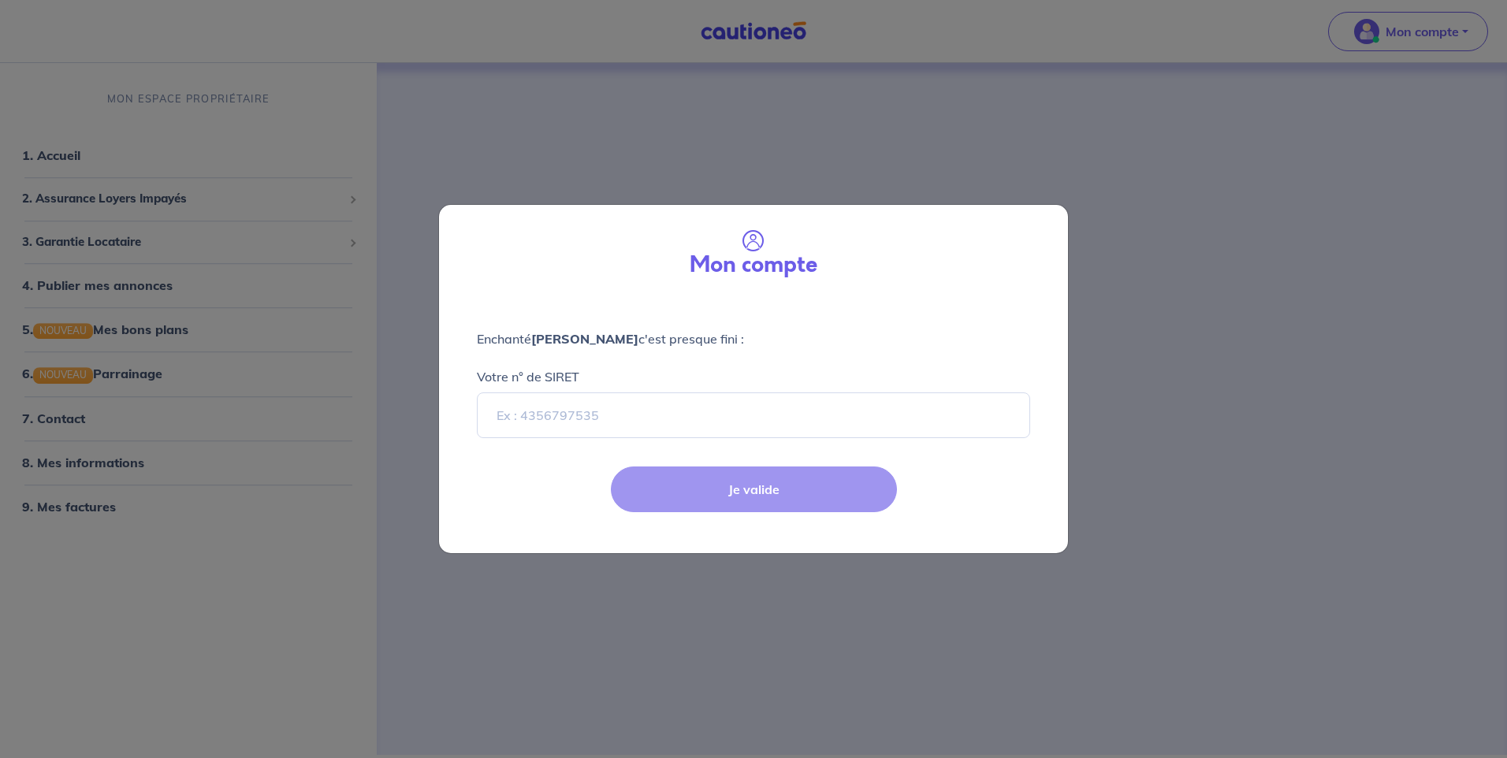
click at [996, 270] on div "Mon compte" at bounding box center [754, 252] width 604 height 68
